Goal: Information Seeking & Learning: Learn about a topic

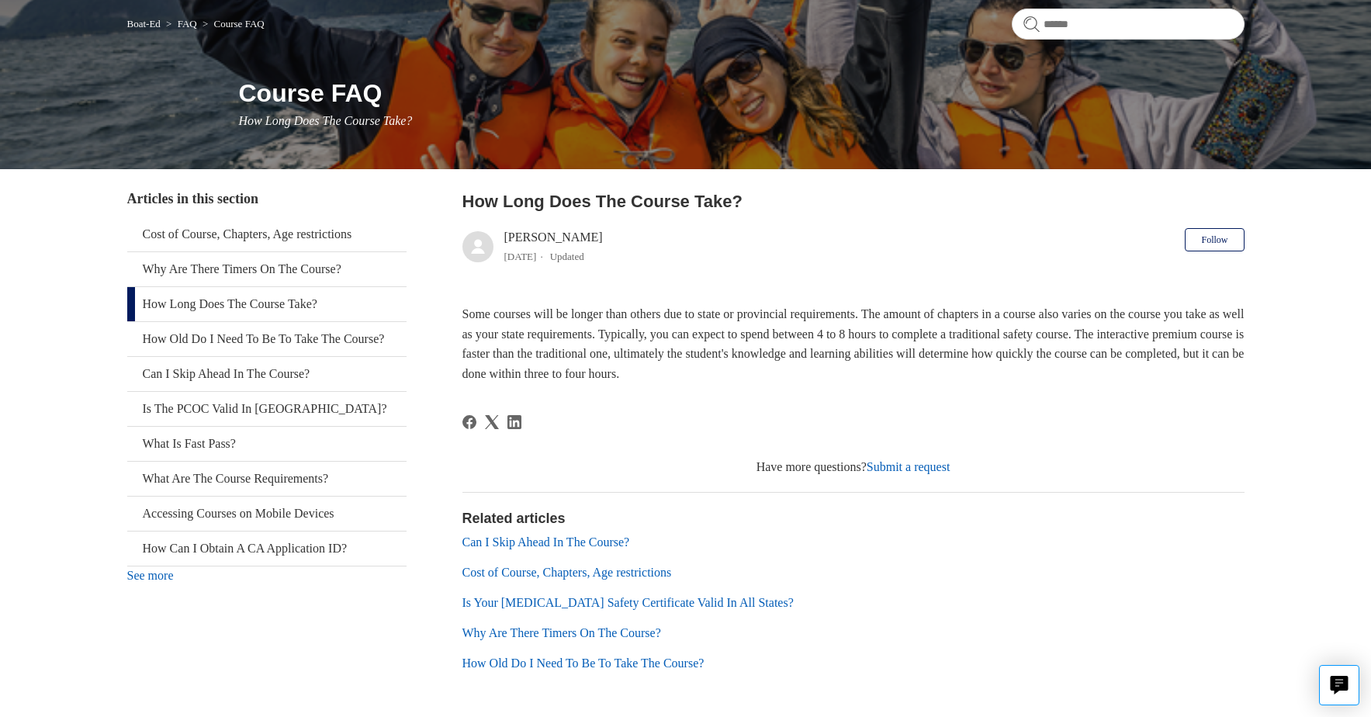
scroll to position [192, 0]
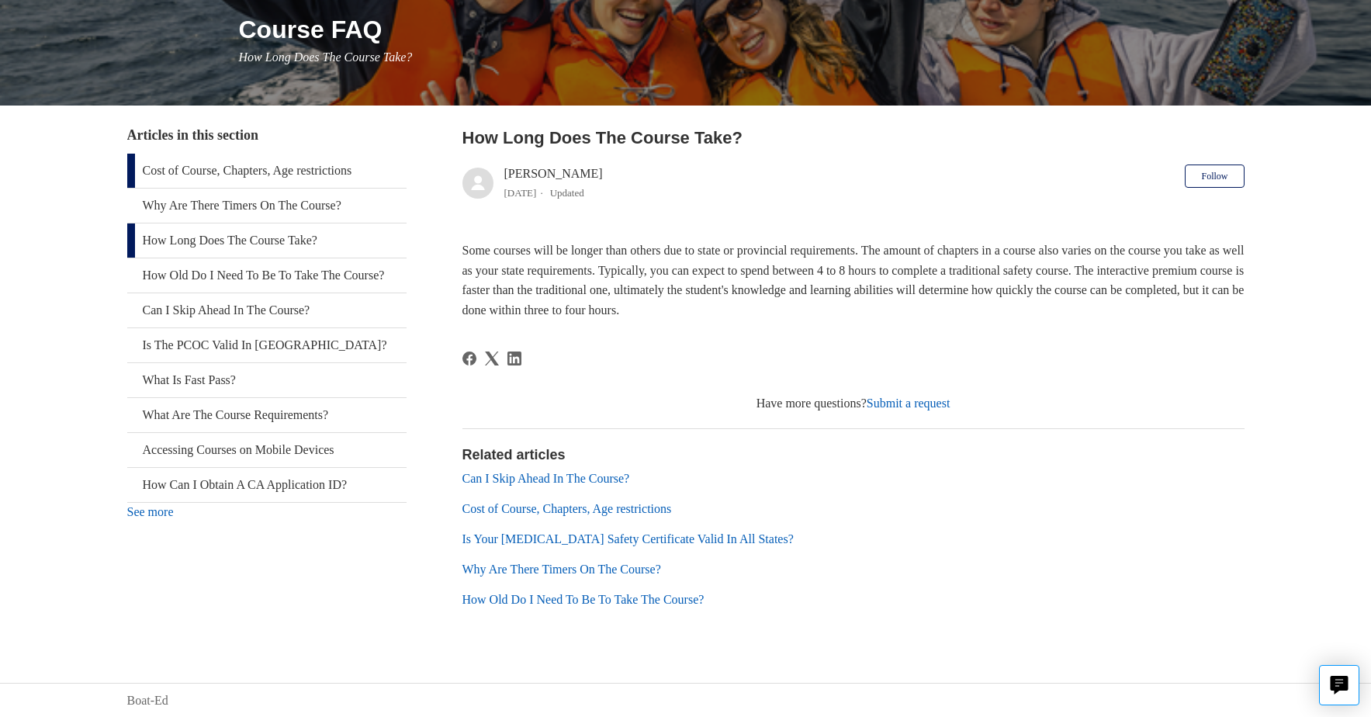
click at [227, 179] on link "Cost of Course, Chapters, Age restrictions" at bounding box center [266, 171] width 279 height 34
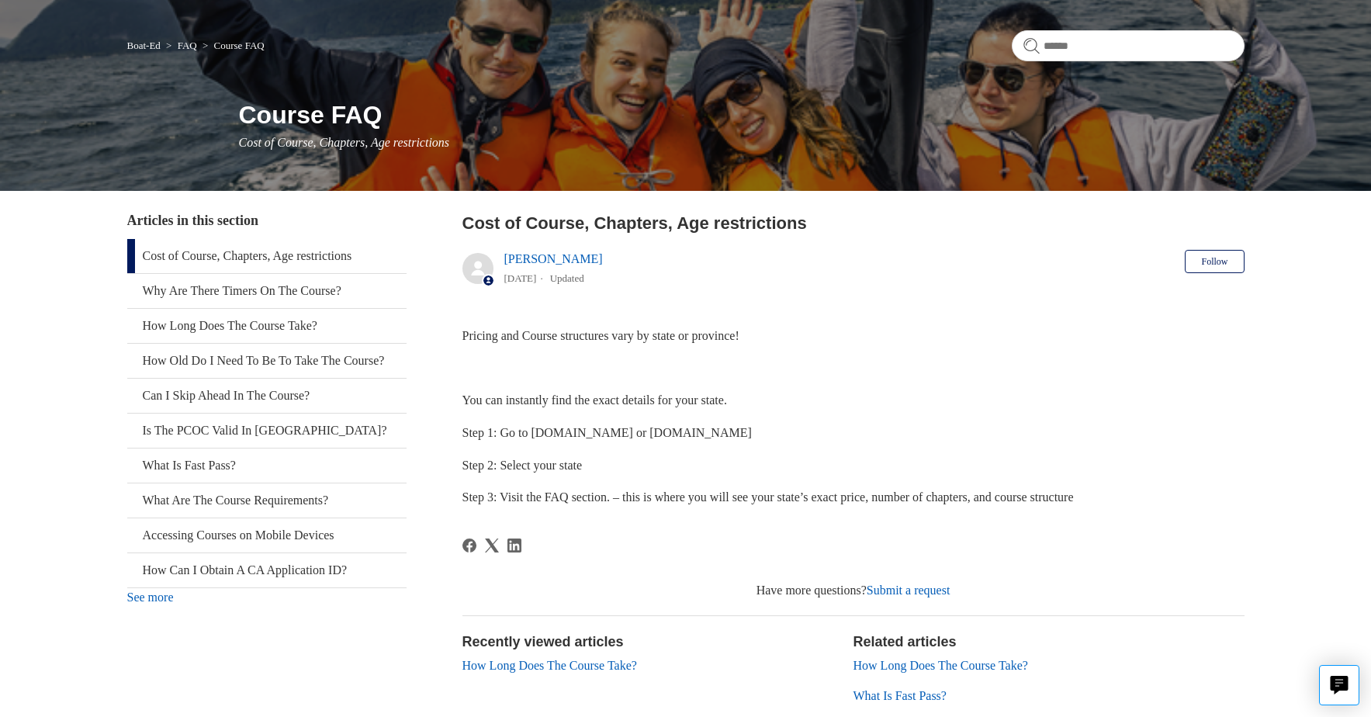
scroll to position [185, 0]
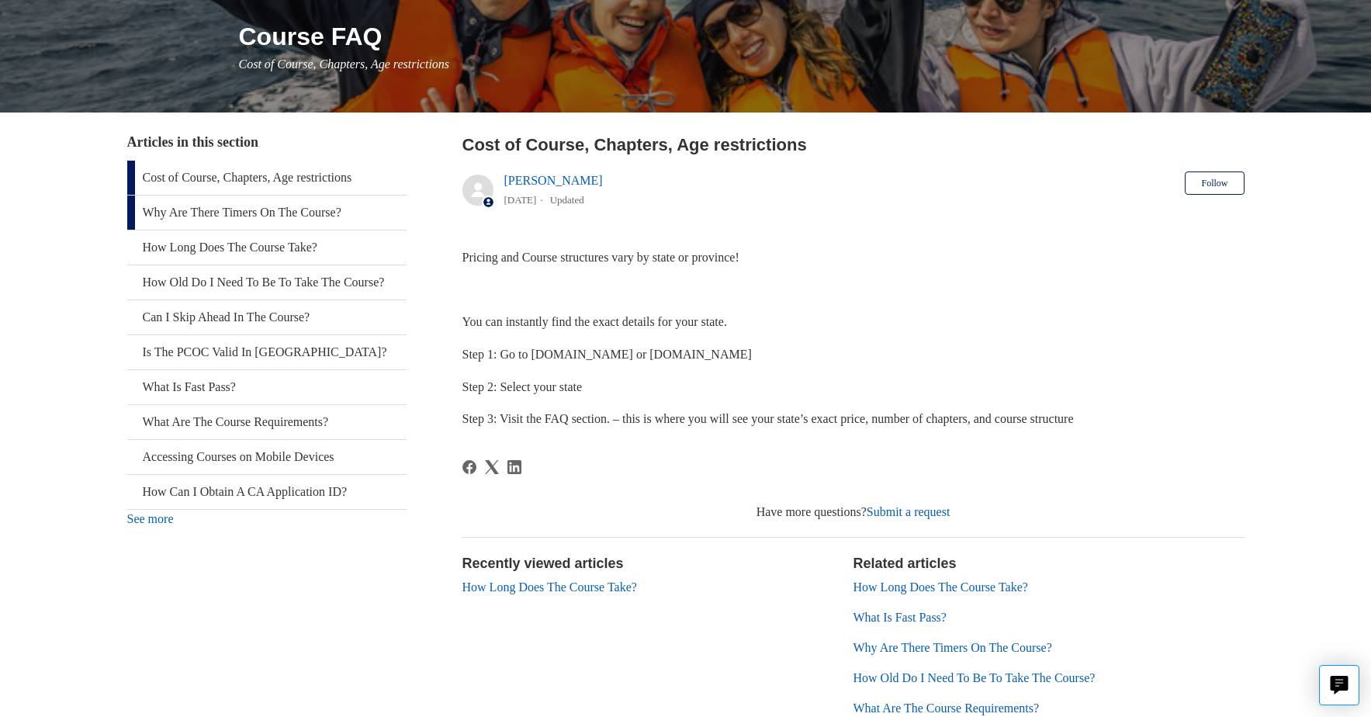
click at [224, 205] on link "Why Are There Timers On The Course?" at bounding box center [266, 213] width 279 height 34
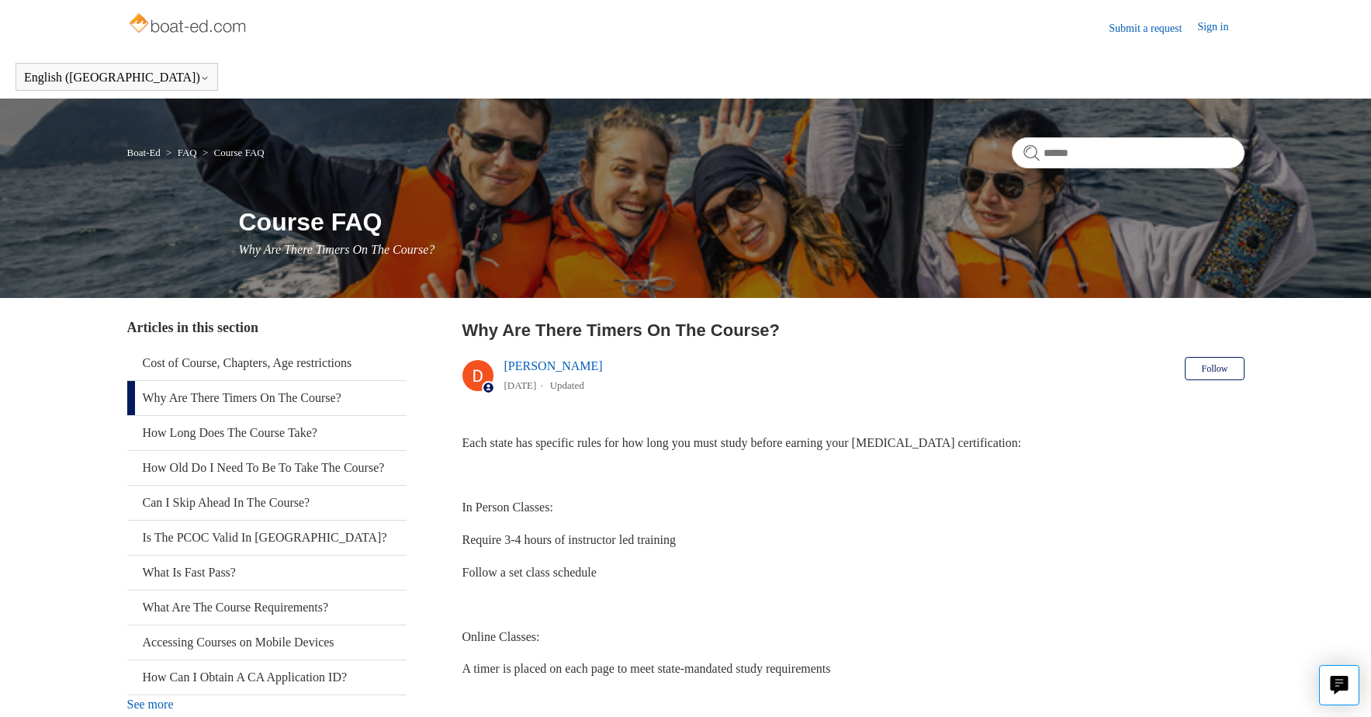
scroll to position [213, 0]
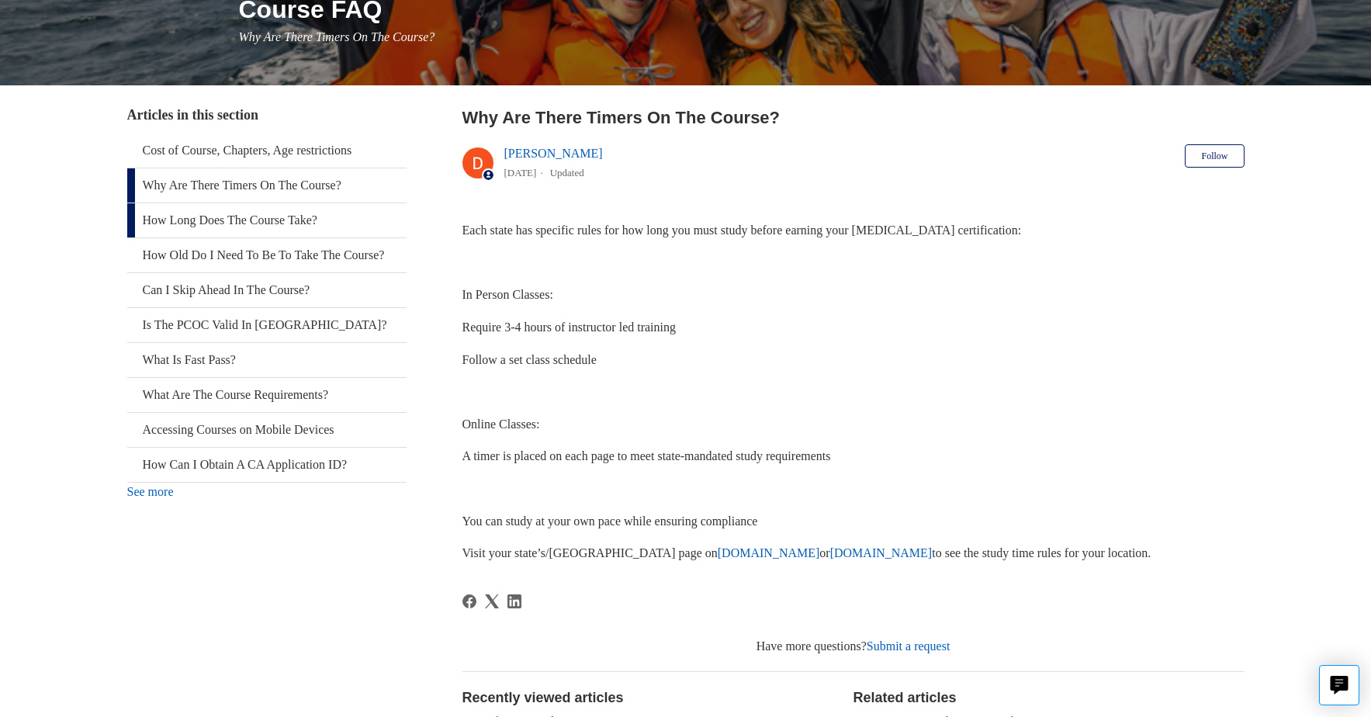
click at [240, 229] on link "How Long Does The Course Take?" at bounding box center [266, 220] width 279 height 34
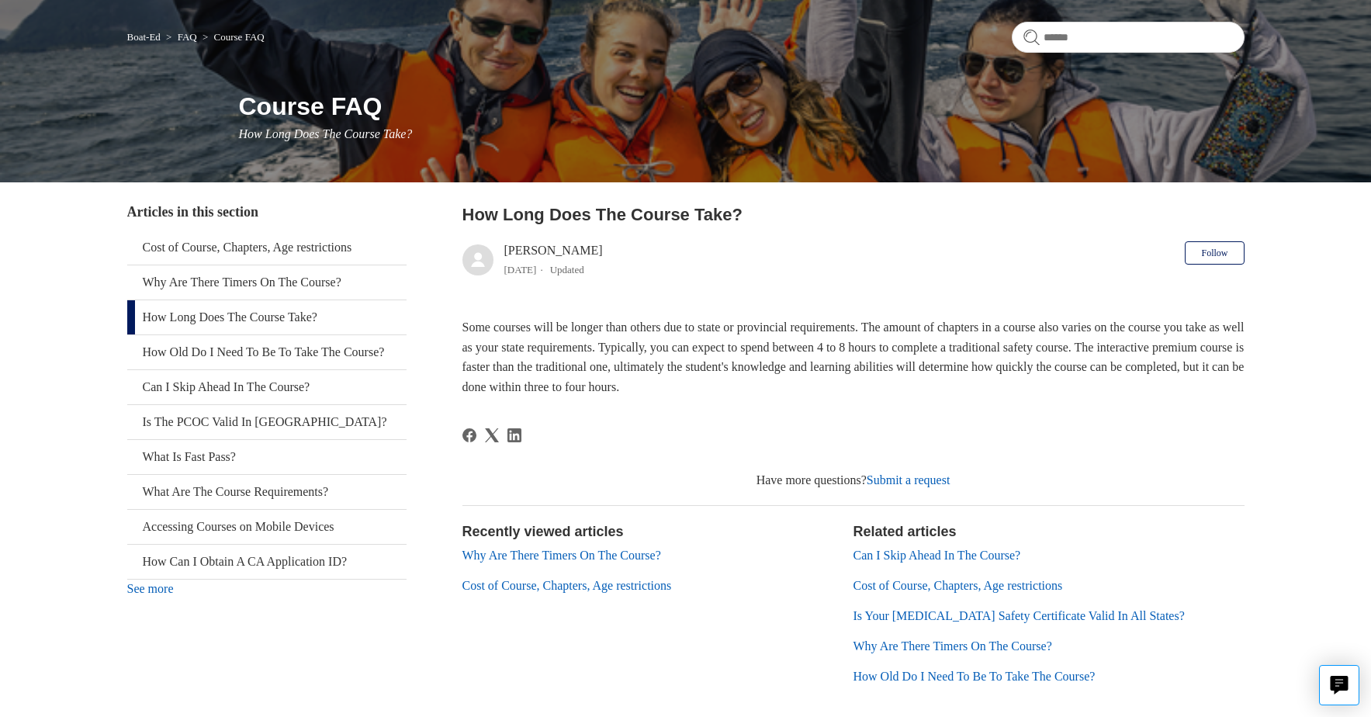
scroll to position [166, 0]
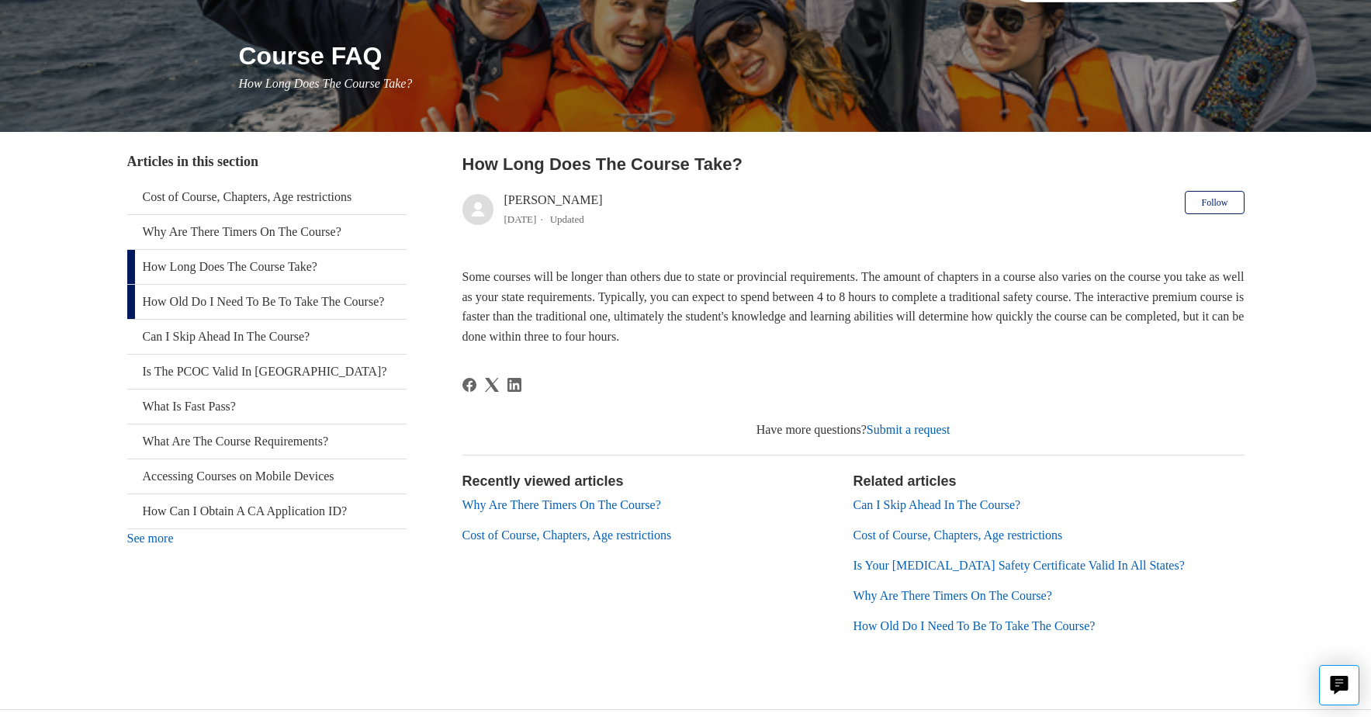
click at [239, 319] on link "How Old Do I Need To Be To Take The Course?" at bounding box center [266, 302] width 279 height 34
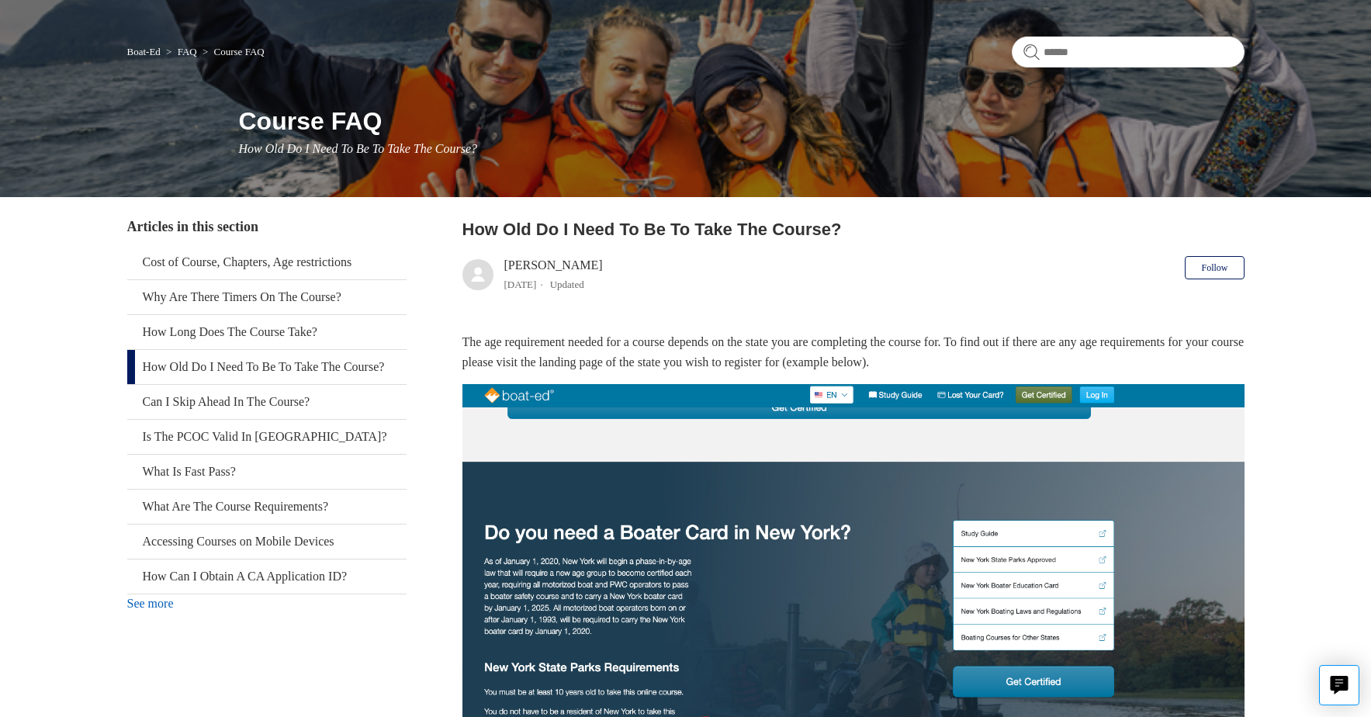
scroll to position [153, 0]
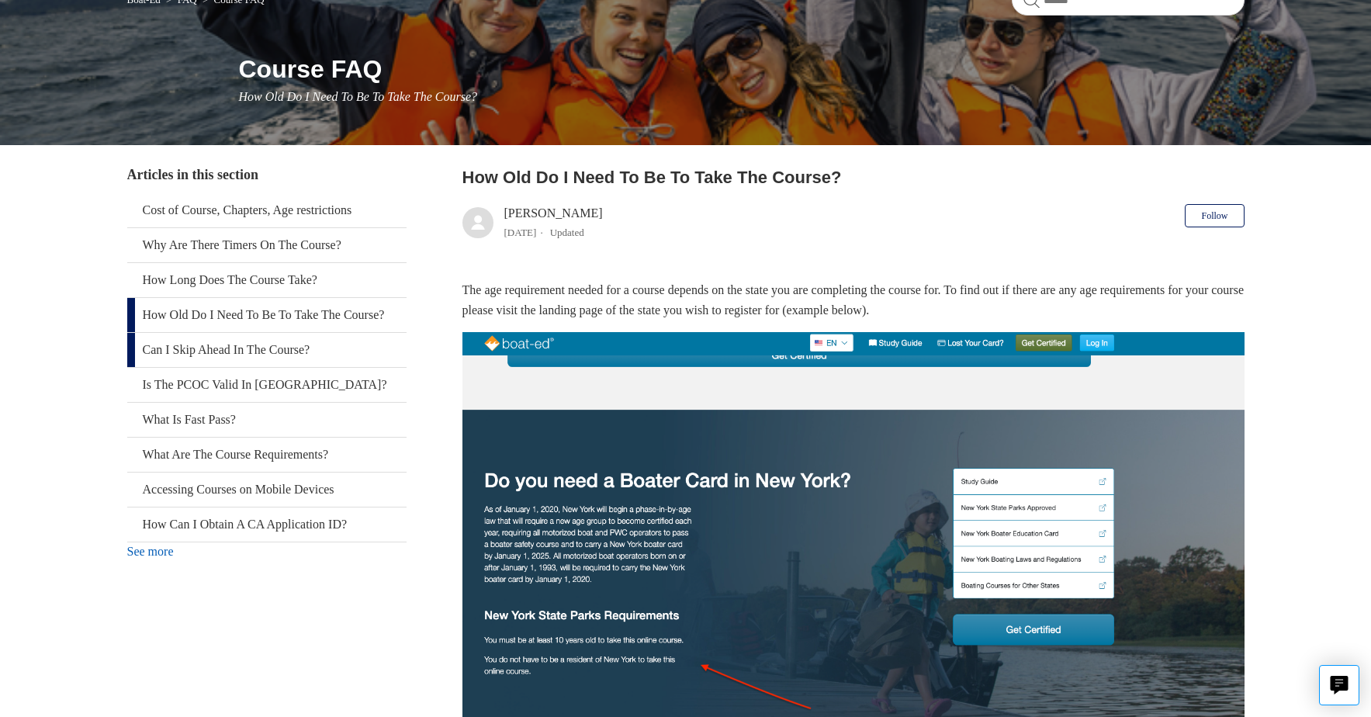
click at [248, 364] on link "Can I Skip Ahead In The Course?" at bounding box center [266, 350] width 279 height 34
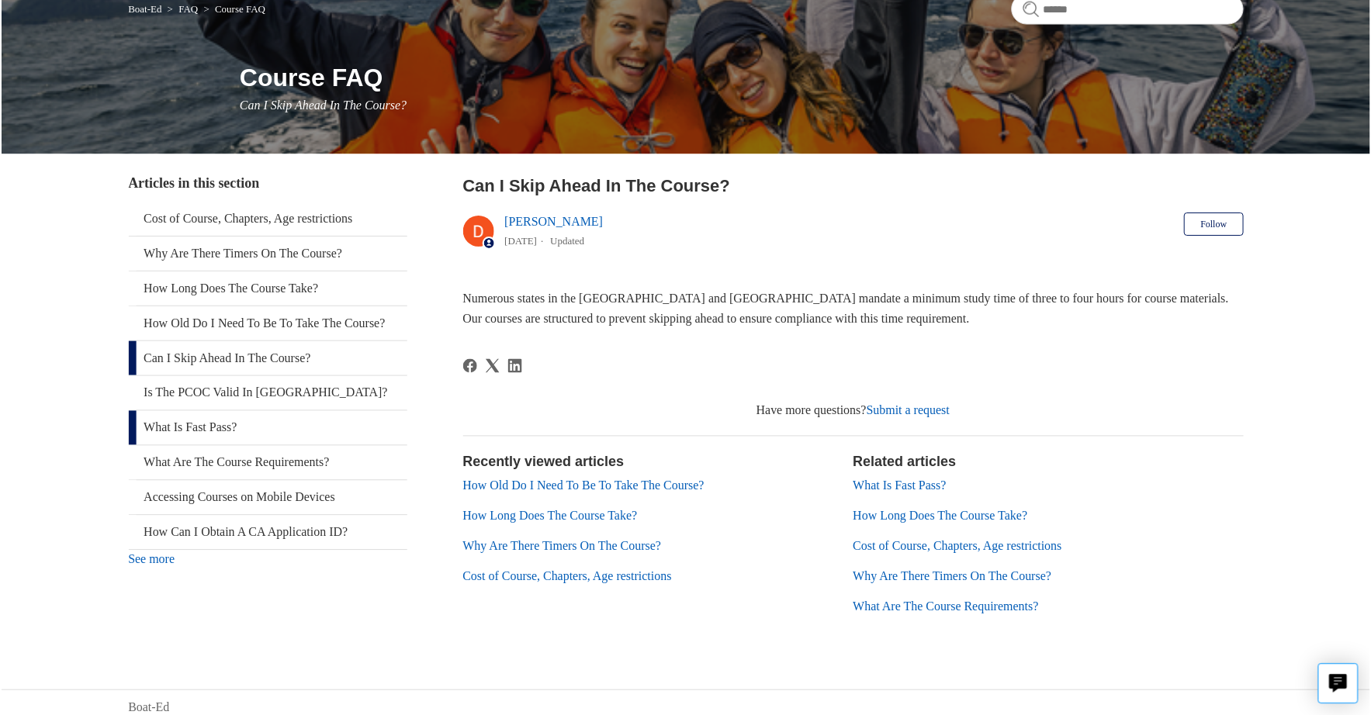
scroll to position [143, 0]
